Goal: Transaction & Acquisition: Purchase product/service

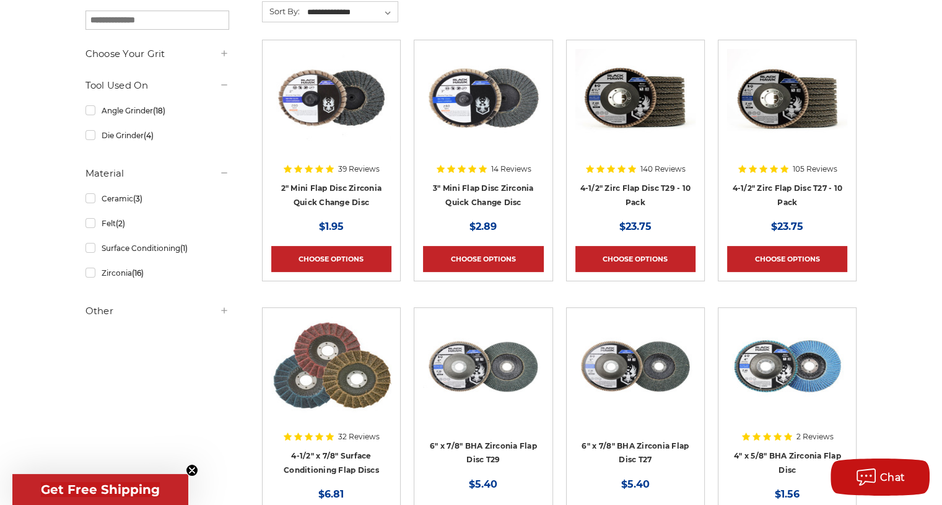
scroll to position [248, 0]
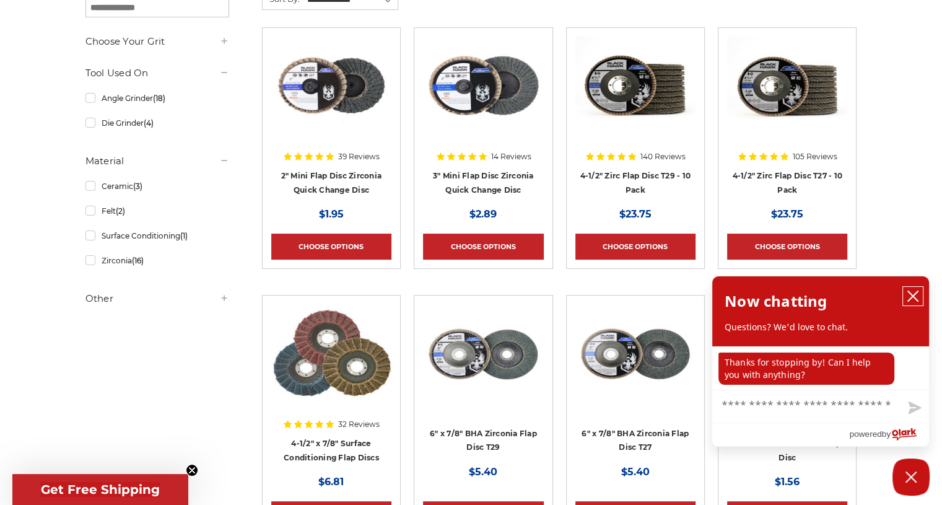
click at [912, 295] on icon "close chatbox" at bounding box center [913, 296] width 12 height 12
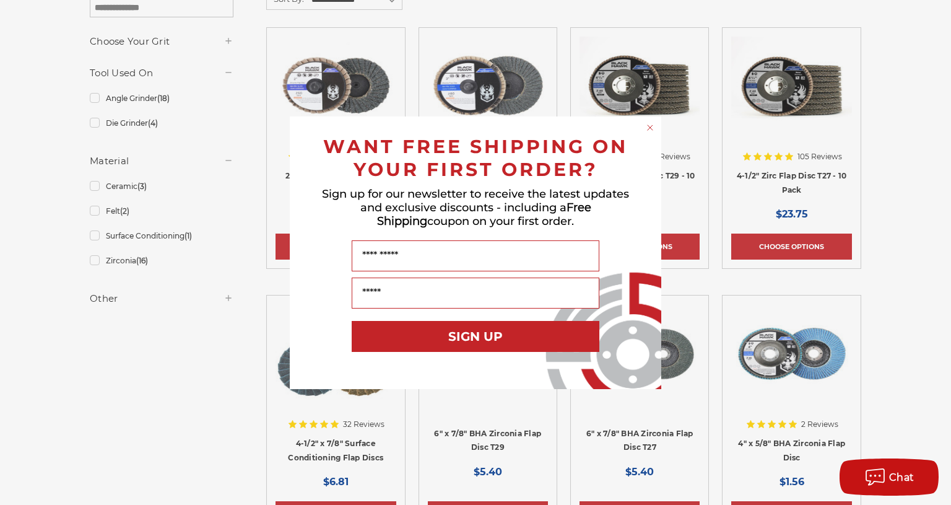
click at [483, 247] on div "WANT FREE SHIPPING ON YOUR FIRST ORDER? Sign up for our newsletter to receive t…" at bounding box center [475, 253] width 347 height 248
click at [649, 126] on circle "Close dialog" at bounding box center [651, 127] width 12 height 12
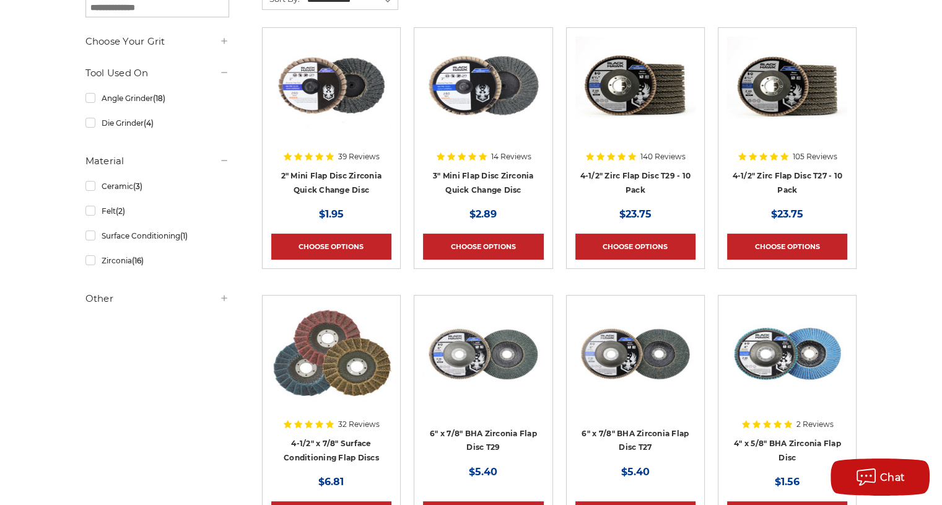
click at [449, 96] on img at bounding box center [483, 86] width 120 height 99
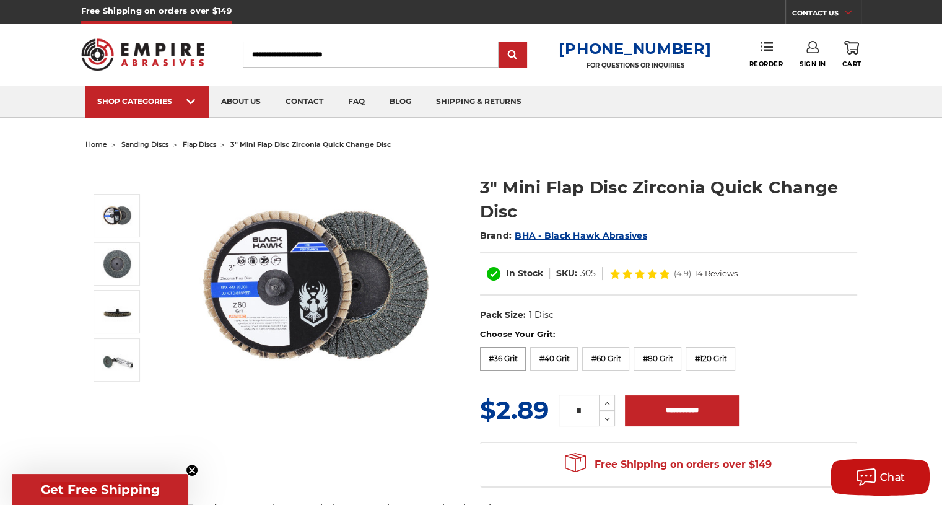
click at [502, 352] on label "#36 Grit" at bounding box center [503, 359] width 46 height 24
click at [671, 272] on dd "305036" at bounding box center [671, 273] width 32 height 13
copy dd "305036"
